Goal: Information Seeking & Learning: Stay updated

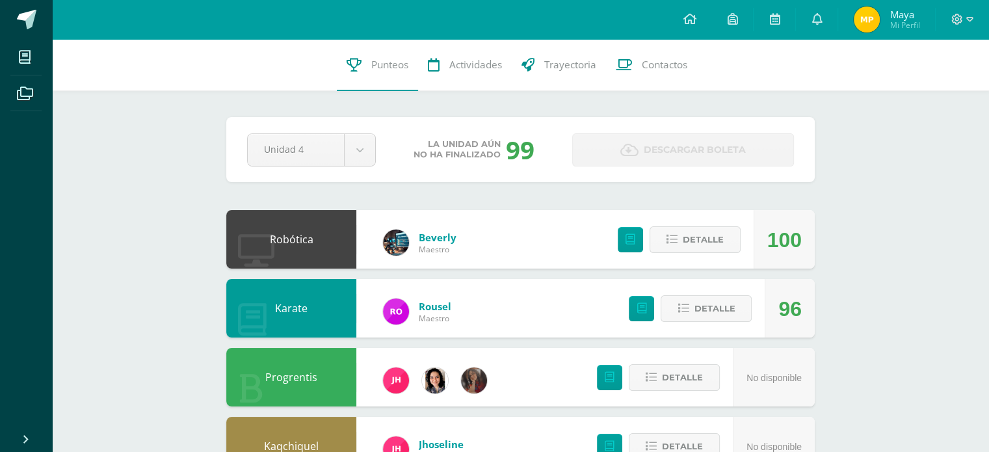
click at [846, 30] on link "Maya Mi Perfil" at bounding box center [886, 19] width 97 height 39
click at [810, 25] on link at bounding box center [817, 19] width 42 height 39
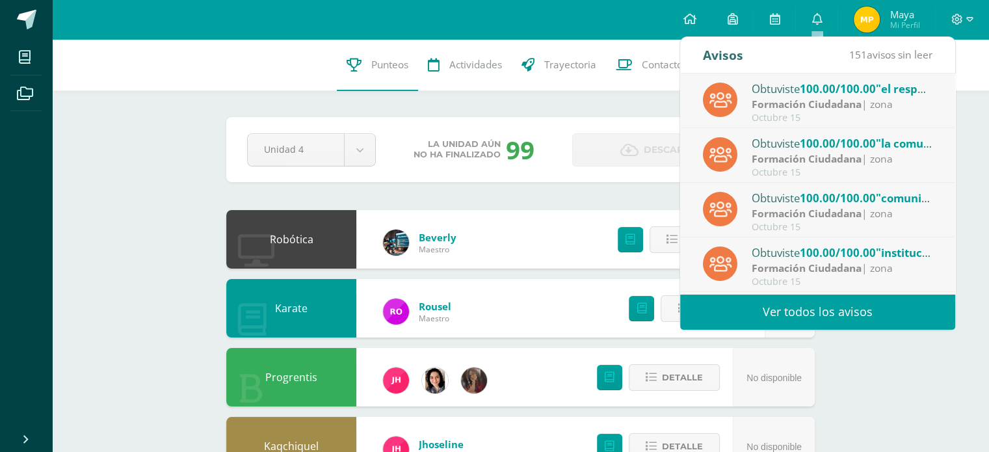
click at [801, 301] on link "Ver todos los avisos" at bounding box center [817, 312] width 275 height 36
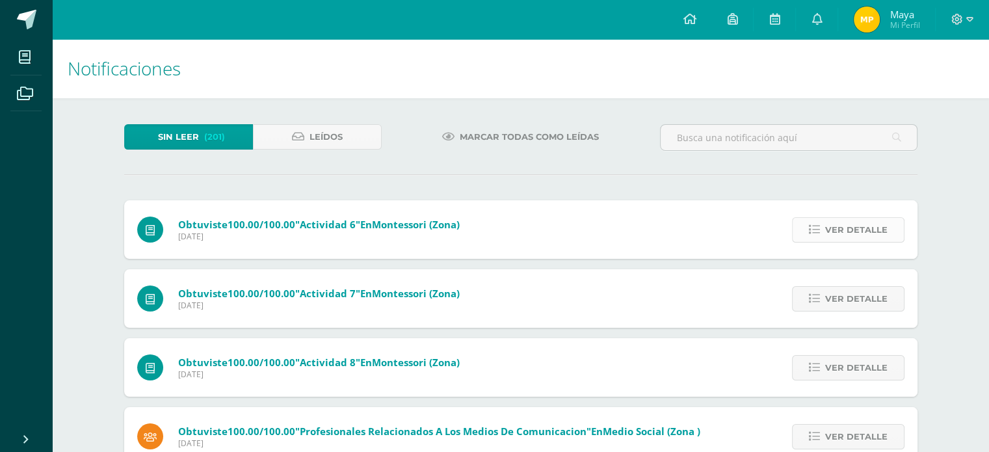
click at [840, 235] on span "Ver detalle" at bounding box center [856, 230] width 62 height 24
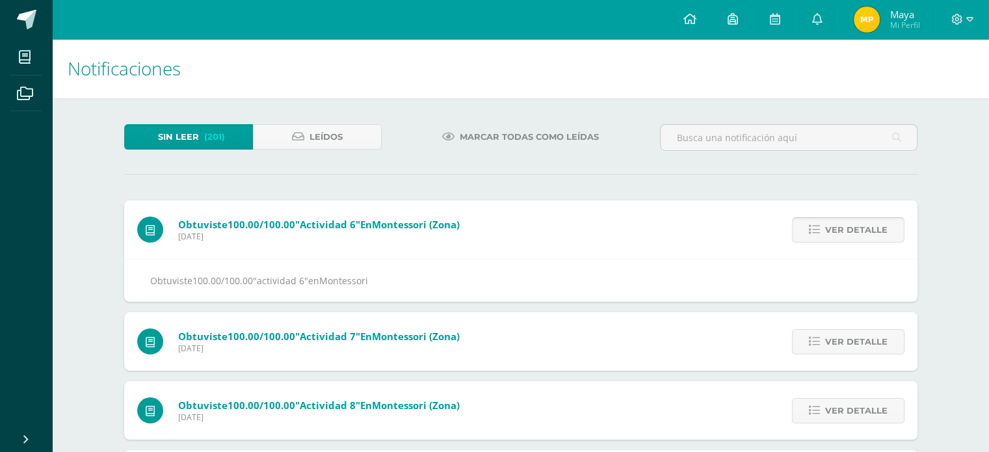
click at [840, 235] on span "Ver detalle" at bounding box center [856, 230] width 62 height 24
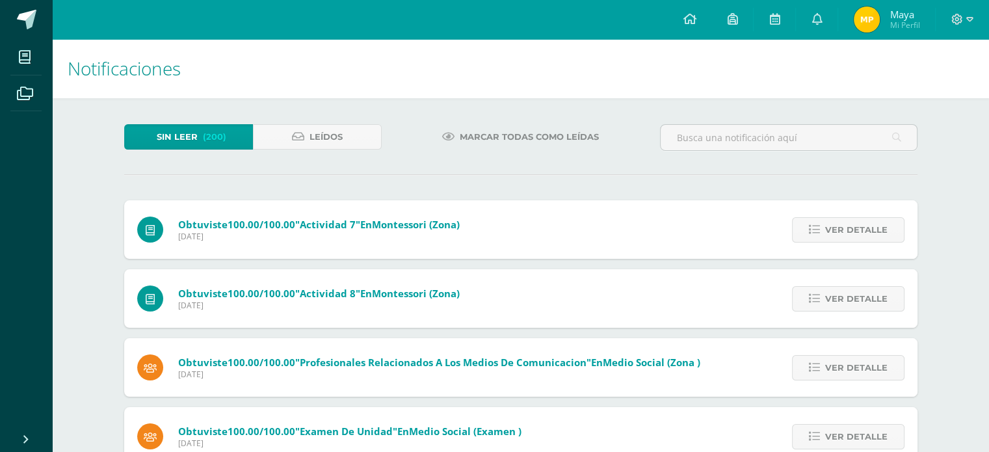
click at [840, 235] on span "Ver detalle" at bounding box center [856, 230] width 62 height 24
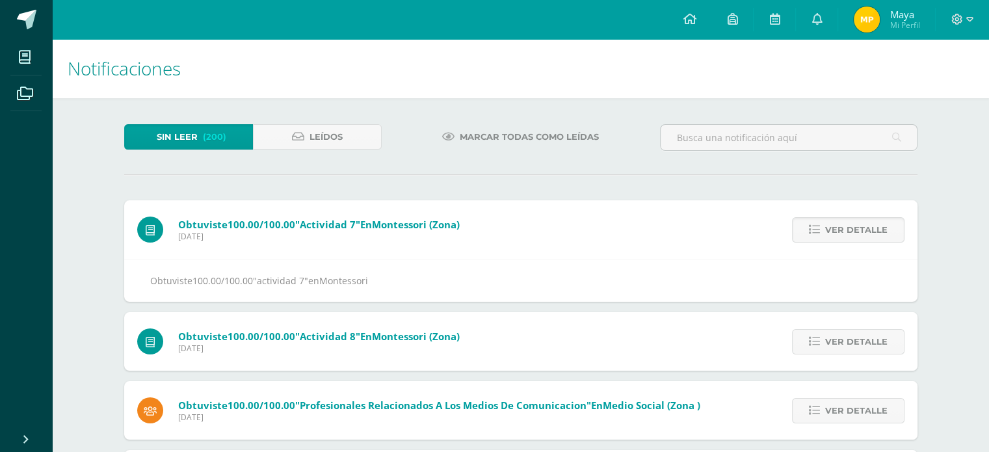
click at [840, 235] on span "Ver detalle" at bounding box center [856, 230] width 62 height 24
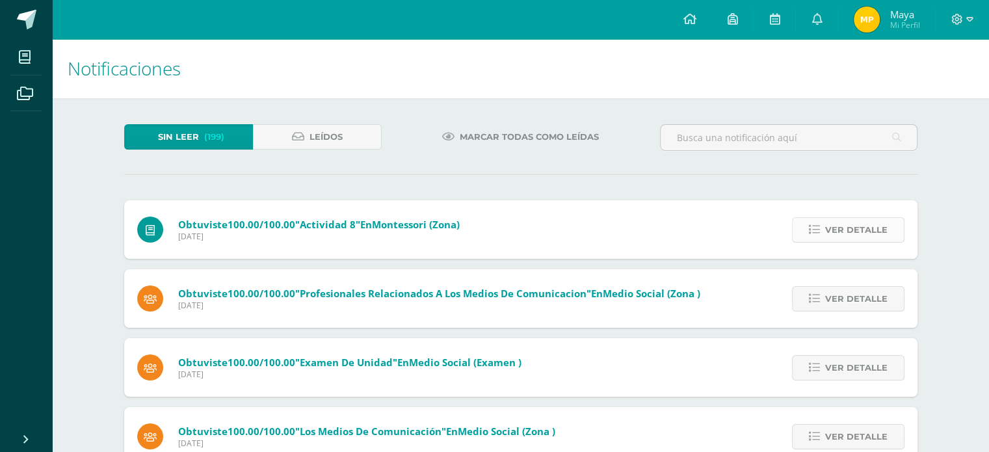
click at [841, 242] on link "Ver detalle" at bounding box center [848, 229] width 113 height 25
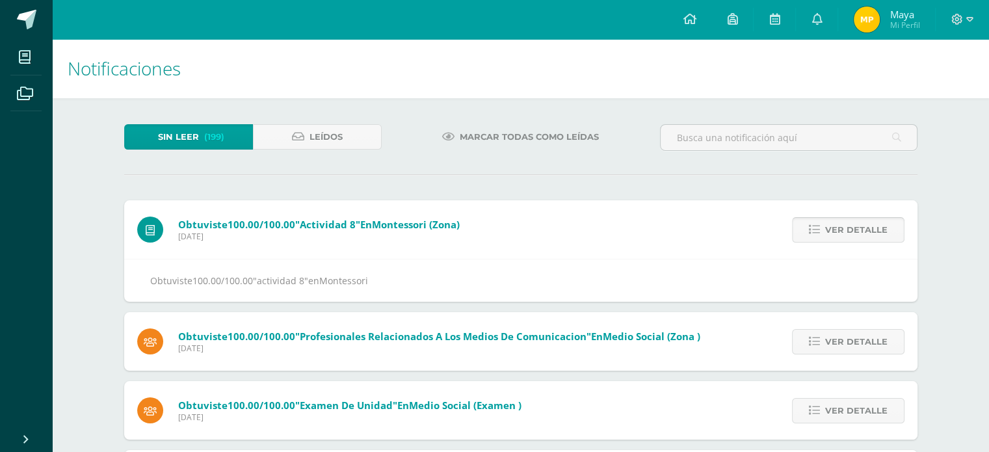
click at [841, 242] on link "Ver detalle" at bounding box center [848, 229] width 113 height 25
